Goal: Information Seeking & Learning: Find specific fact

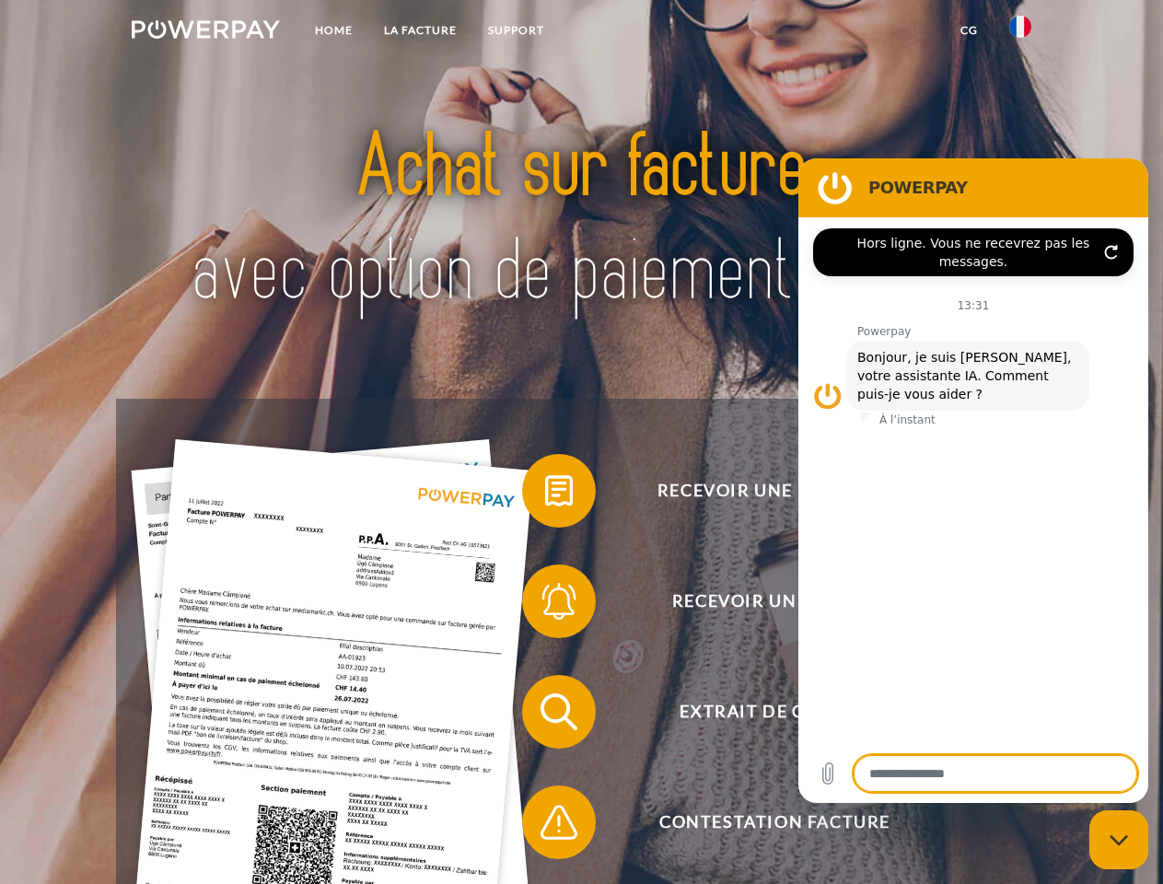
click at [205, 32] on img at bounding box center [206, 29] width 148 height 18
click at [1020, 32] on img at bounding box center [1020, 27] width 22 height 22
click at [969, 30] on link "CG" at bounding box center [969, 30] width 49 height 33
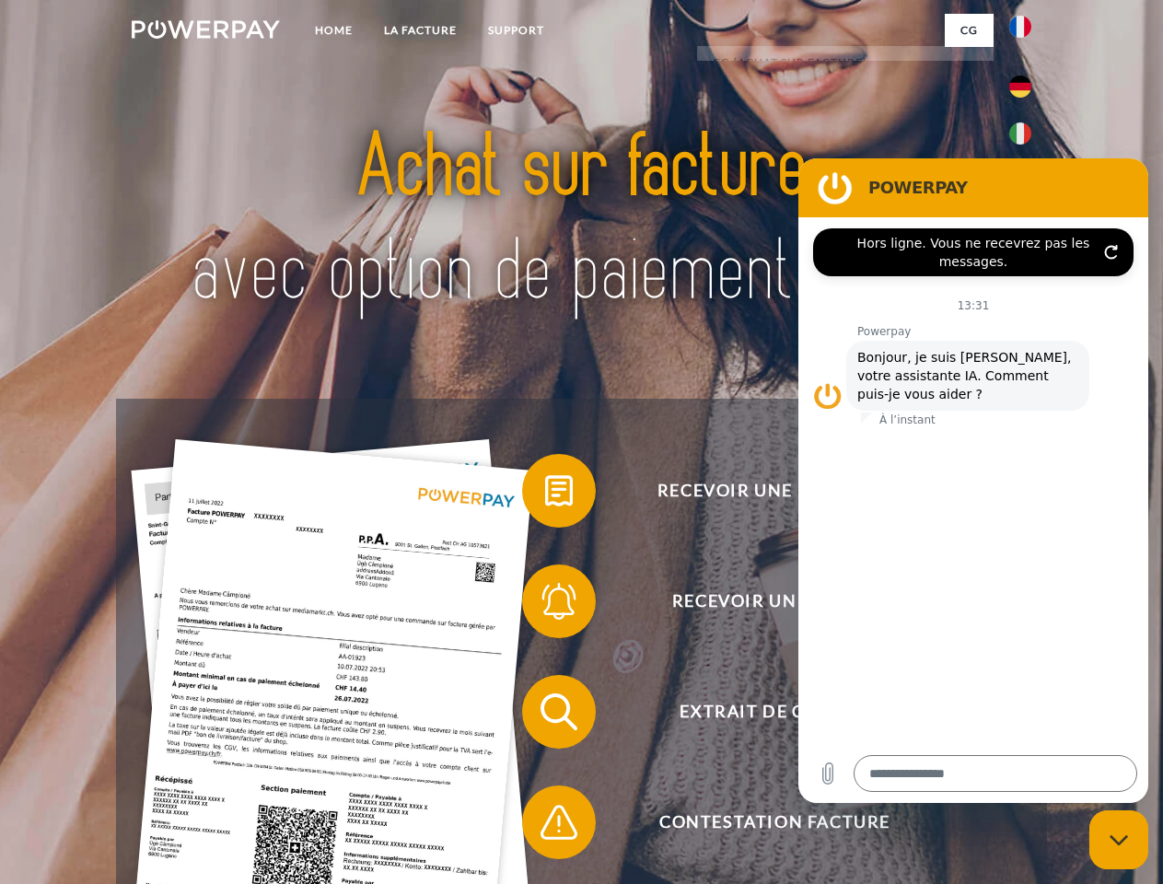
click at [545, 495] on span at bounding box center [531, 491] width 92 height 92
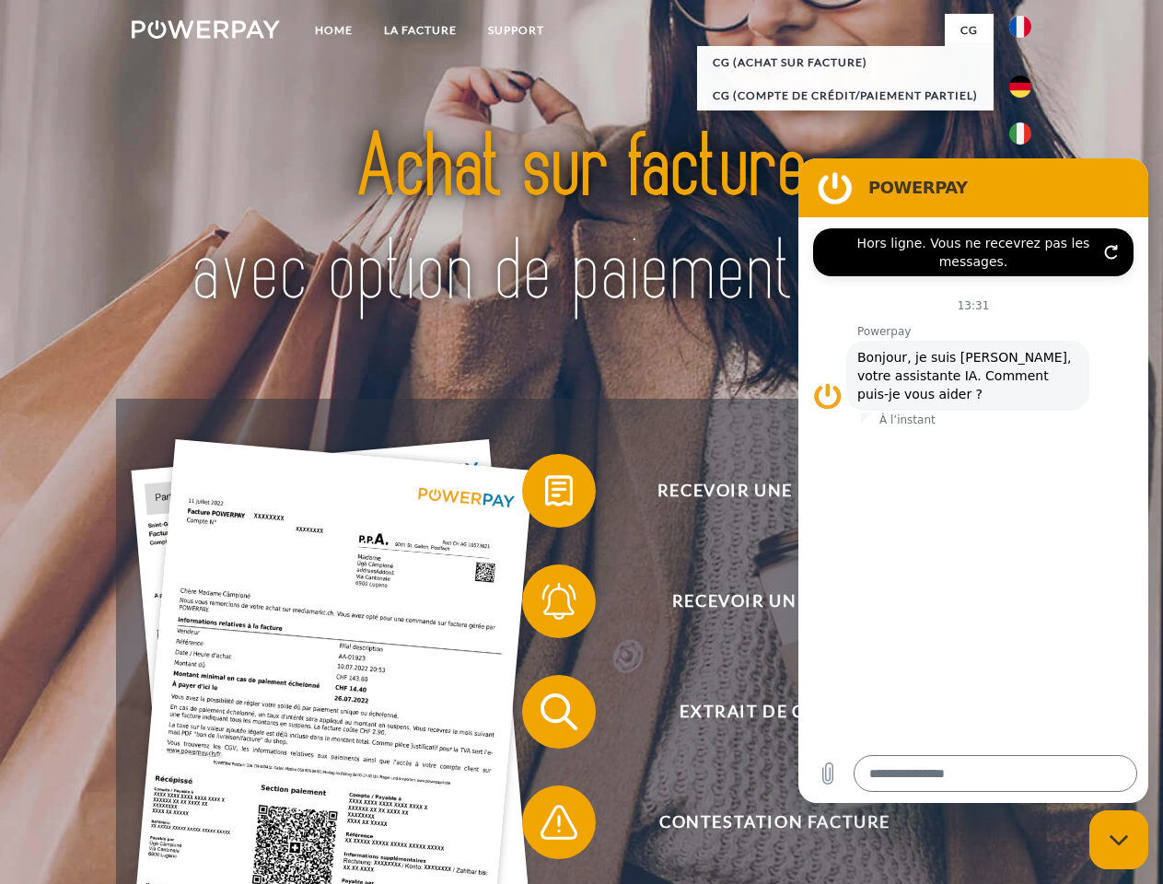
click at [545, 605] on span at bounding box center [531, 601] width 92 height 92
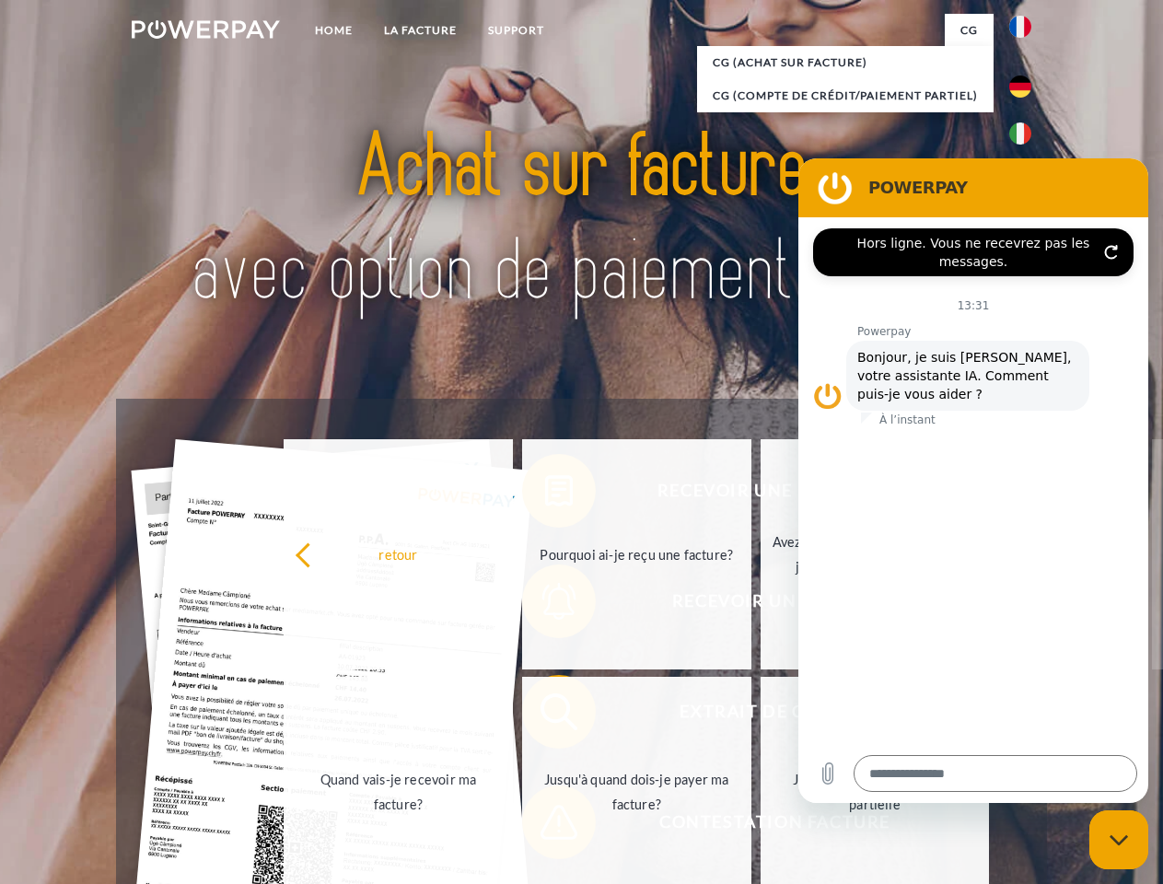
click at [545, 716] on link "Jusqu'à quand dois-je payer ma facture?" at bounding box center [636, 792] width 229 height 230
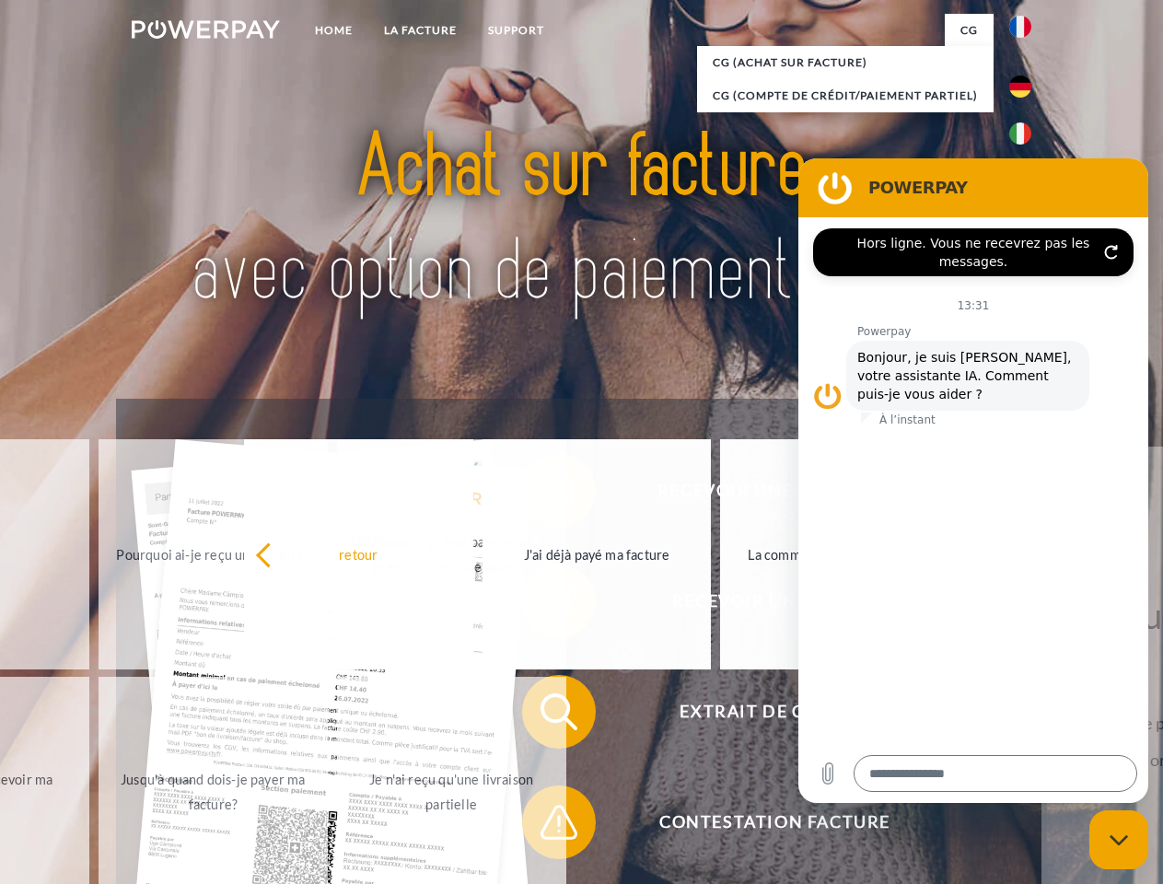
click at [545, 826] on span at bounding box center [531, 822] width 92 height 92
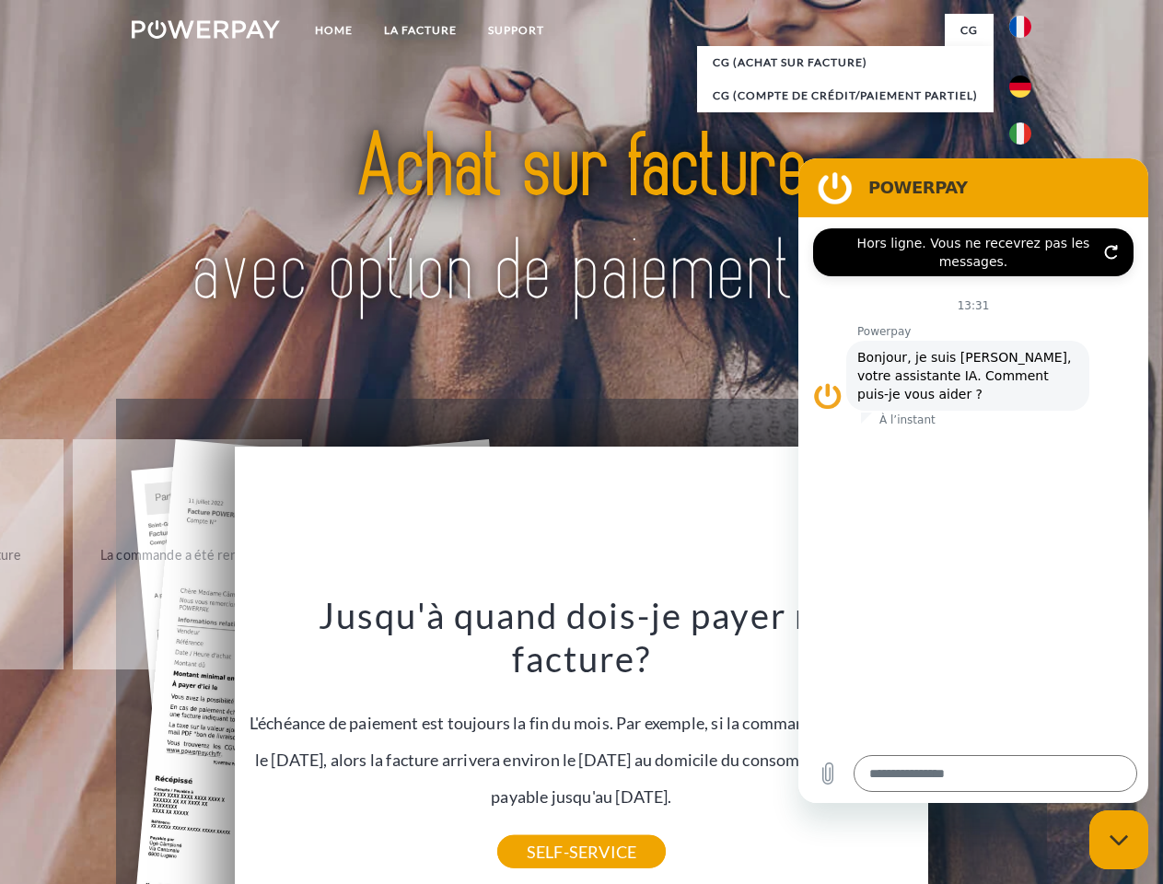
click at [1119, 840] on icon "Fermer la fenêtre de messagerie" at bounding box center [1119, 840] width 19 height 12
type textarea "*"
